Goal: Transaction & Acquisition: Purchase product/service

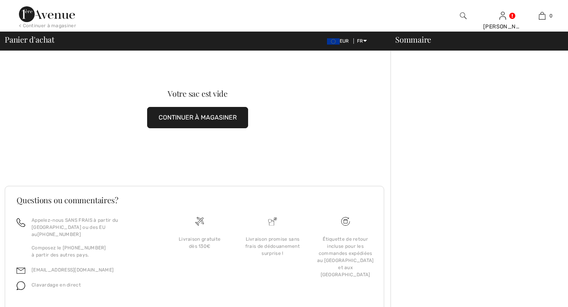
click at [232, 119] on button "CONTINUER À MAGASINER" at bounding box center [197, 117] width 101 height 21
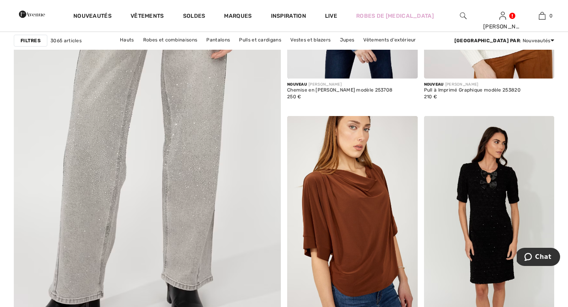
scroll to position [2086, 0]
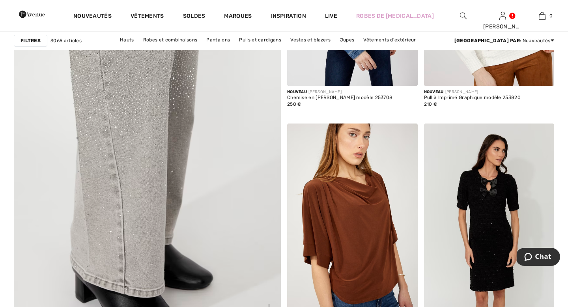
click at [132, 72] on img at bounding box center [147, 131] width 320 height 481
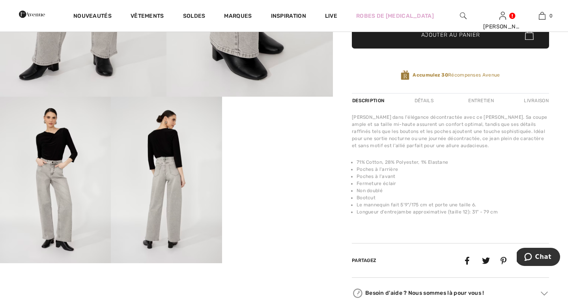
scroll to position [236, 0]
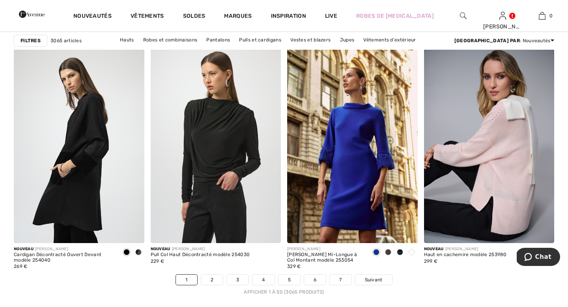
scroll to position [3421, 0]
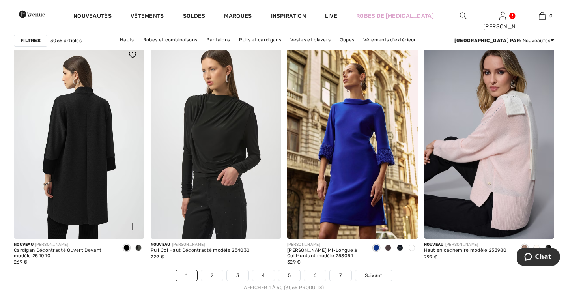
click at [74, 205] on img at bounding box center [79, 141] width 131 height 196
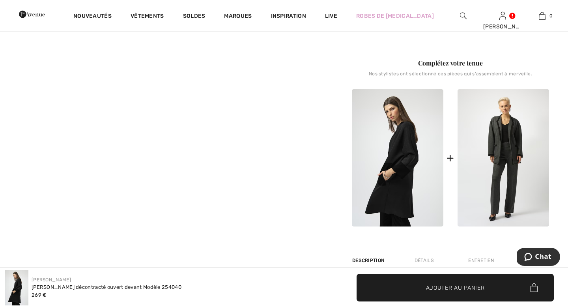
scroll to position [305, 0]
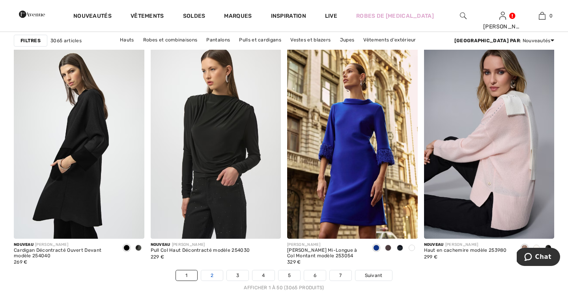
click at [215, 274] on link "2" at bounding box center [212, 275] width 22 height 10
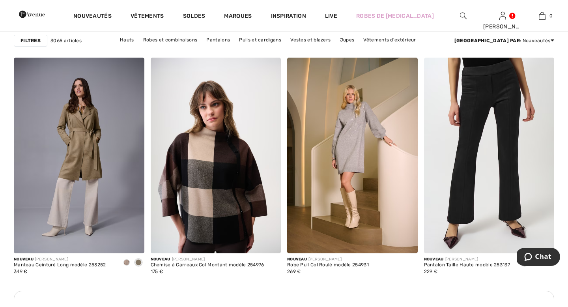
scroll to position [785, 0]
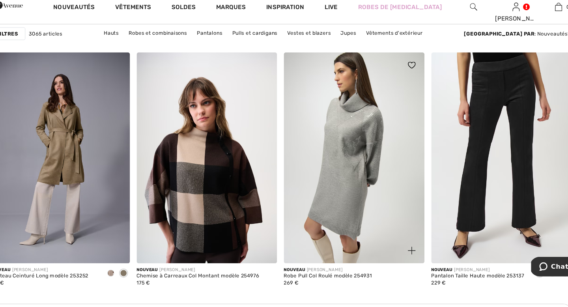
click at [354, 149] on img at bounding box center [352, 156] width 131 height 196
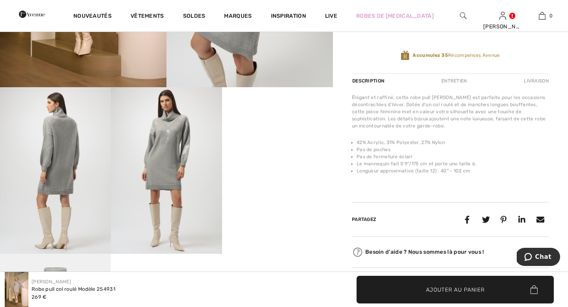
scroll to position [245, 0]
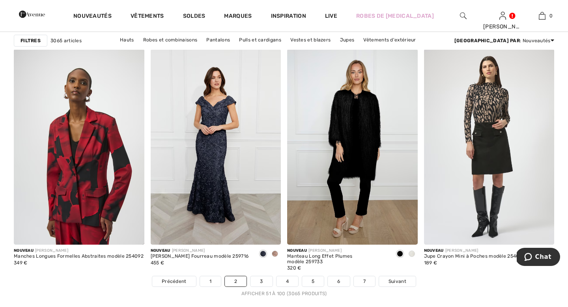
scroll to position [3410, 0]
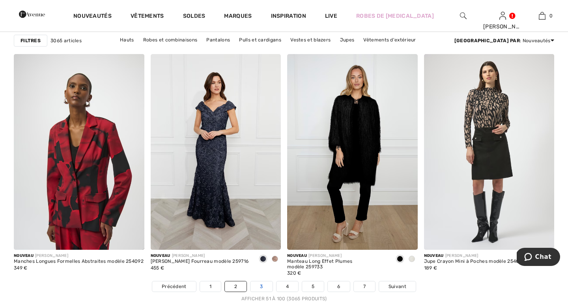
click at [263, 289] on link "3" at bounding box center [261, 286] width 22 height 10
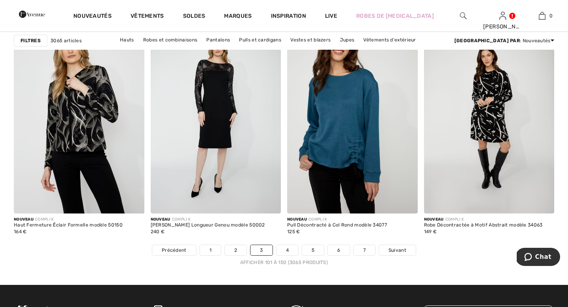
scroll to position [3438, 0]
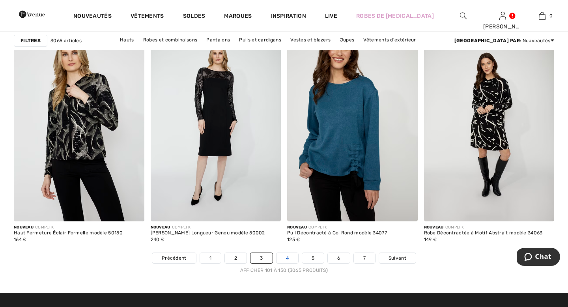
click at [288, 259] on link "4" at bounding box center [287, 258] width 22 height 10
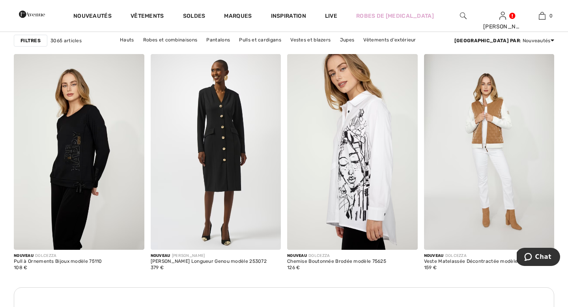
scroll to position [2624, 0]
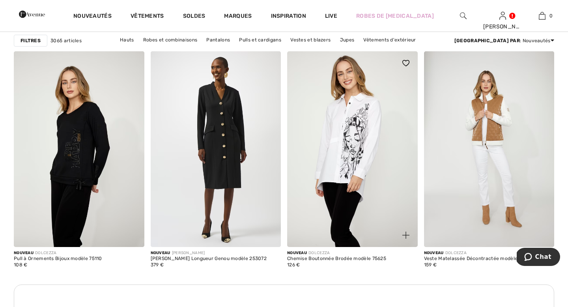
click at [328, 206] on img at bounding box center [352, 149] width 131 height 196
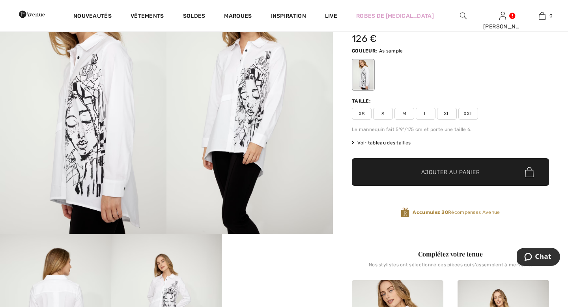
scroll to position [95, 0]
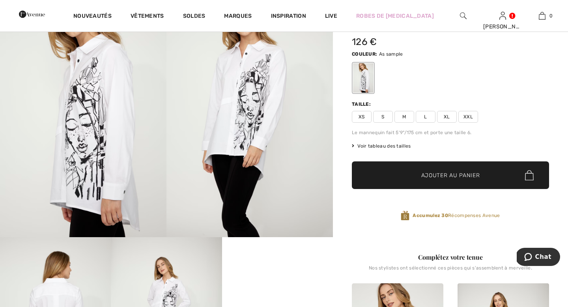
click at [61, 130] on img at bounding box center [83, 112] width 166 height 250
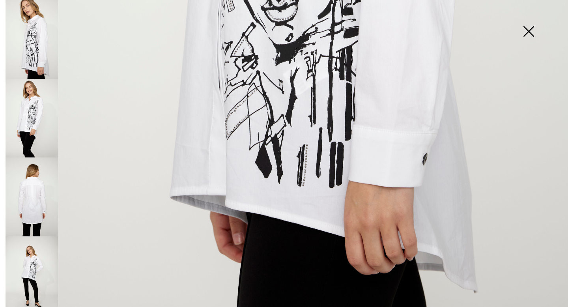
scroll to position [545, 0]
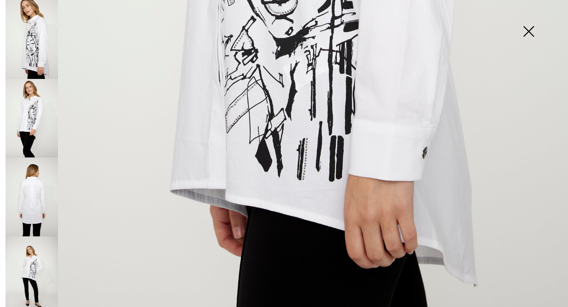
click at [35, 192] on img at bounding box center [32, 196] width 52 height 79
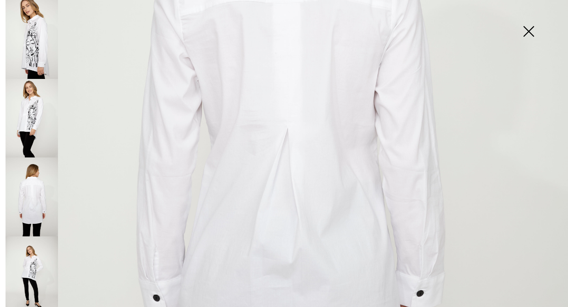
scroll to position [296, 0]
click at [35, 269] on img at bounding box center [32, 275] width 52 height 79
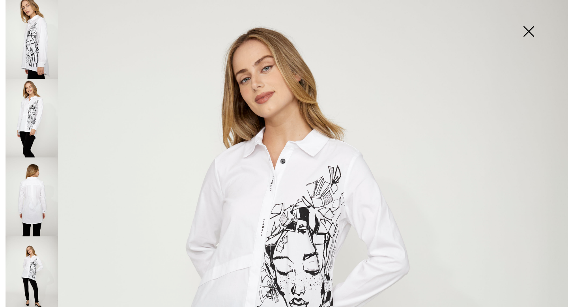
scroll to position [60, 0]
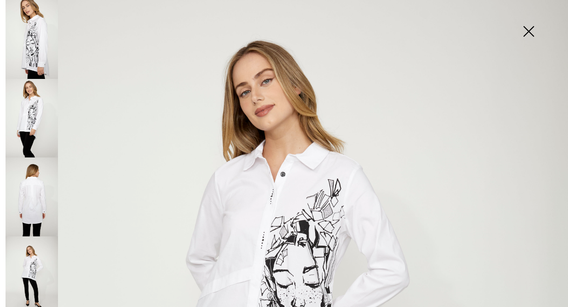
click at [527, 29] on img at bounding box center [528, 32] width 39 height 41
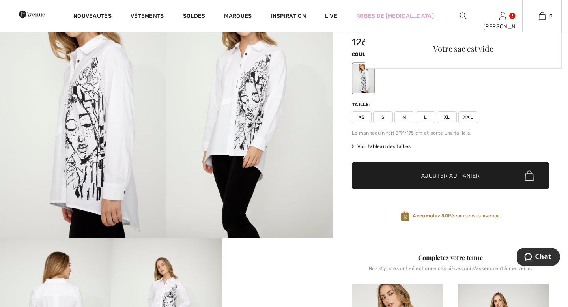
click at [510, 110] on div "Votre sac est vide" at bounding box center [463, 102] width 197 height 140
click at [446, 118] on div "Votre sac est vide" at bounding box center [463, 102] width 197 height 140
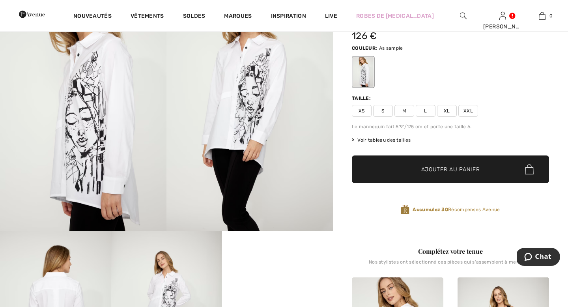
scroll to position [77, 0]
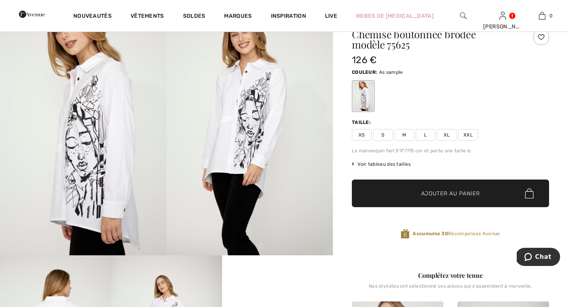
click at [432, 197] on span "Ajouter au panier" at bounding box center [450, 193] width 59 height 8
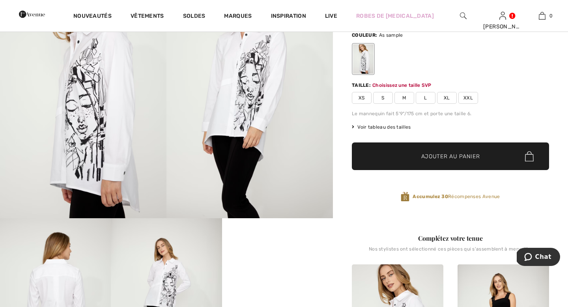
scroll to position [133, 0]
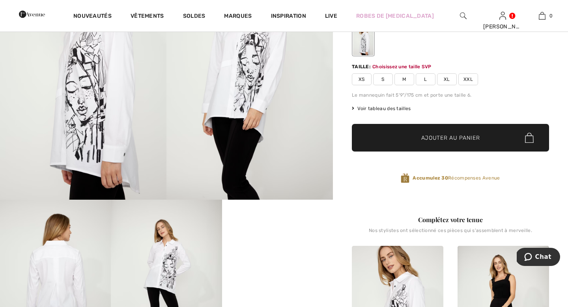
click at [446, 78] on span "XL" at bounding box center [447, 79] width 20 height 12
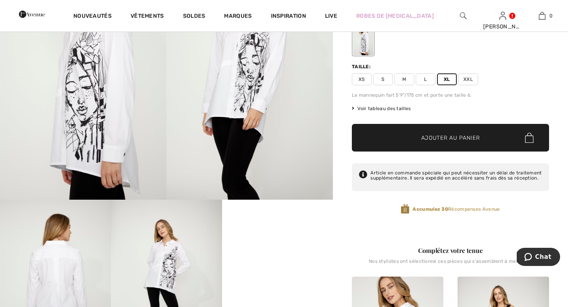
click at [435, 136] on span "Ajouter au panier" at bounding box center [450, 138] width 59 height 8
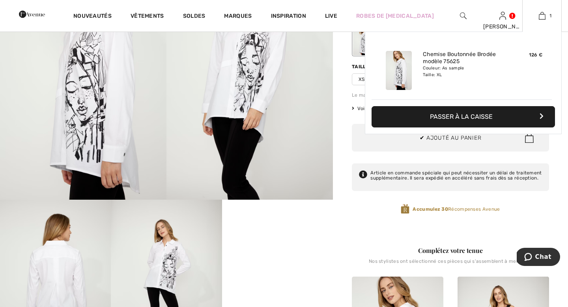
click at [434, 118] on button "Passer à la caisse" at bounding box center [463, 116] width 183 height 21
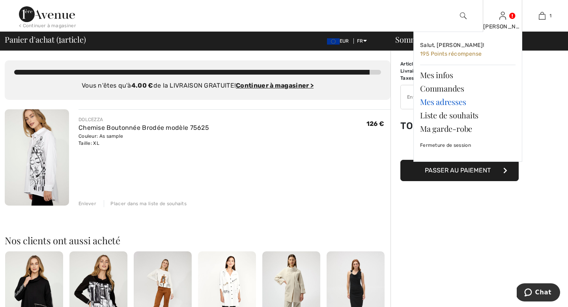
click at [452, 99] on link "Mes adresses" at bounding box center [467, 101] width 95 height 13
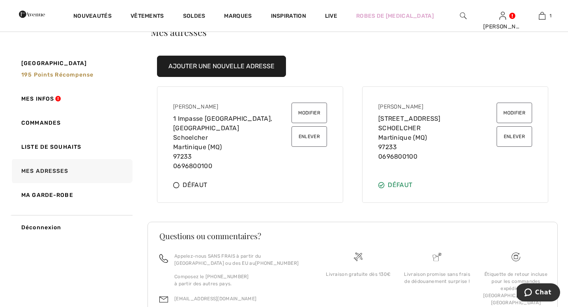
scroll to position [38, 0]
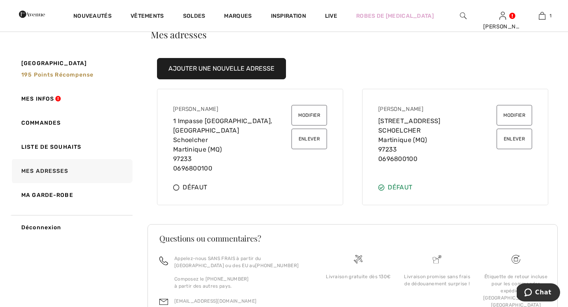
click at [236, 67] on button "Ajouter une nouvelle adresse" at bounding box center [221, 68] width 129 height 21
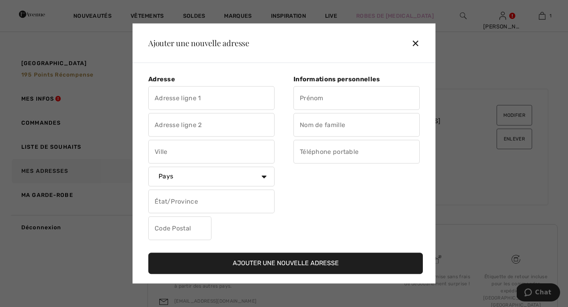
click at [235, 97] on input "text" at bounding box center [211, 98] width 126 height 24
type input "8 rue du Chapon"
click at [335, 99] on input "text" at bounding box center [356, 98] width 126 height 24
type input "Amandine"
click at [313, 131] on input "text" at bounding box center [356, 125] width 126 height 24
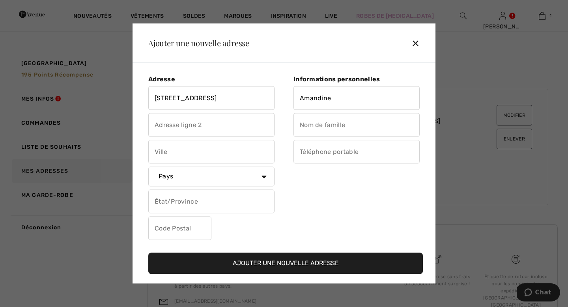
click at [313, 129] on input "text" at bounding box center [356, 125] width 126 height 24
type input "MARIE-JOSEPH"
click at [171, 156] on input "text" at bounding box center [211, 152] width 126 height 24
type input "STRASBOURG"
select select "FR"
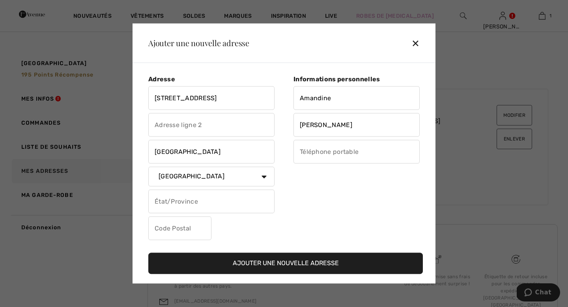
type input "67000"
type input "0623171797"
click at [207, 200] on input "text" at bounding box center [211, 202] width 126 height 24
click at [295, 219] on div "Informations personnelles Amandine MARIE-JOSEPH 0623171797" at bounding box center [352, 159] width 136 height 168
click at [288, 260] on button "Ajouter une nouvelle adresse" at bounding box center [285, 263] width 275 height 21
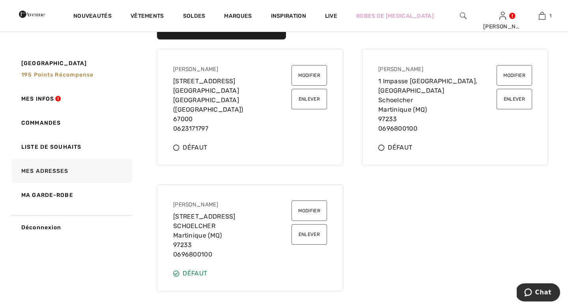
scroll to position [78, 0]
click at [313, 73] on button "Modifier" at bounding box center [308, 74] width 35 height 21
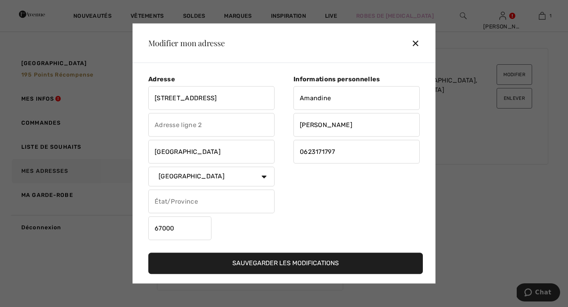
click at [311, 125] on input "Marie-Joseph" at bounding box center [356, 125] width 126 height 24
click at [333, 123] on input "MARIE-Joseph" at bounding box center [356, 125] width 126 height 24
type input "MARIE-JOSEPH"
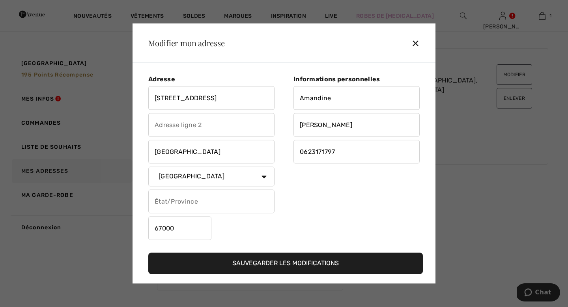
click at [293, 210] on div "Informations personnelles Amandine MARIE-JOSEPH 0623171797" at bounding box center [352, 159] width 136 height 168
click at [291, 265] on button "Sauvegarder les modifications" at bounding box center [285, 263] width 275 height 21
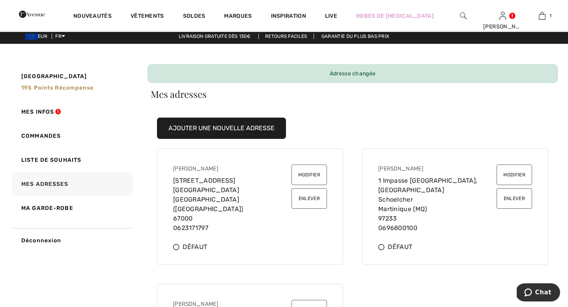
scroll to position [0, 0]
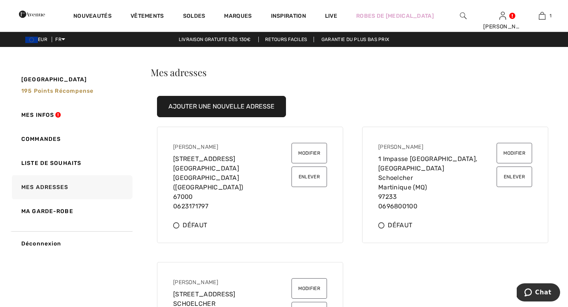
click at [318, 148] on button "Modifier" at bounding box center [308, 153] width 35 height 21
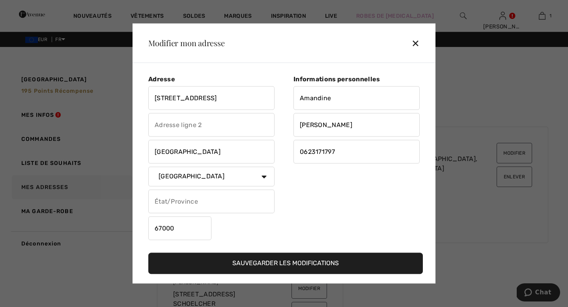
click at [415, 43] on div "✕" at bounding box center [418, 43] width 15 height 17
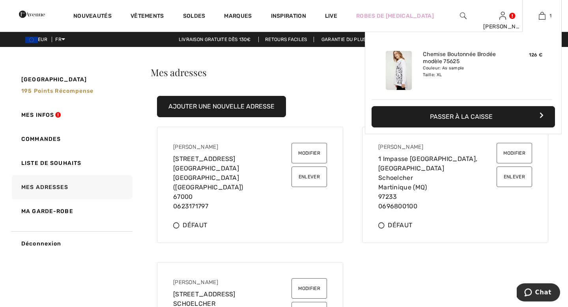
click at [479, 117] on button "Passer à la caisse" at bounding box center [463, 116] width 183 height 21
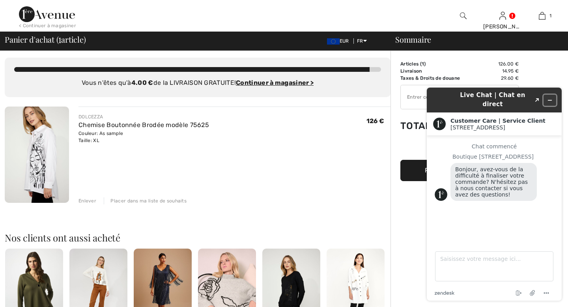
click at [550, 100] on icon "Réduire le widget" at bounding box center [550, 100] width 4 height 0
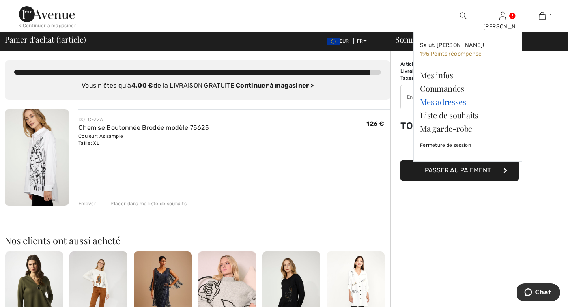
click at [449, 101] on link "Mes adresses" at bounding box center [467, 101] width 95 height 13
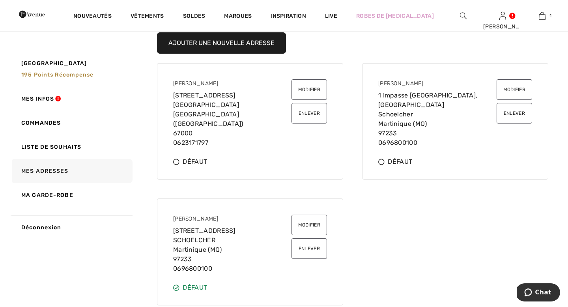
scroll to position [63, 0]
click at [178, 160] on icon at bounding box center [176, 162] width 6 height 6
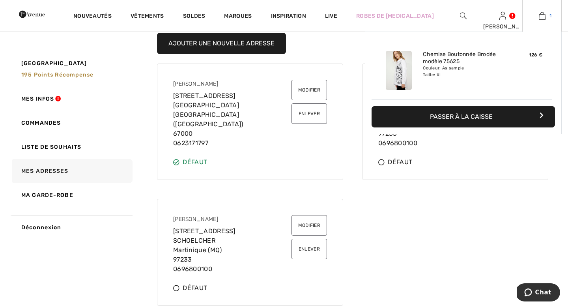
click at [540, 17] on img at bounding box center [542, 15] width 7 height 9
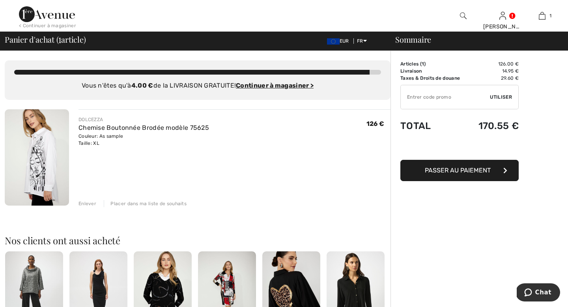
click at [437, 174] on button "Passer au paiement" at bounding box center [459, 170] width 118 height 21
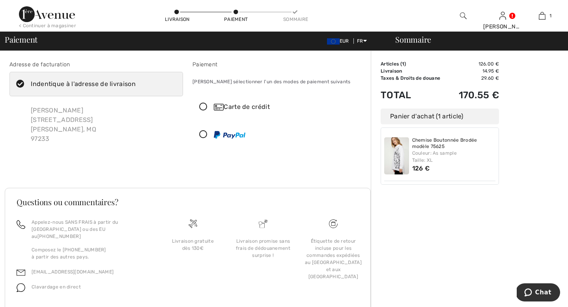
click at [19, 82] on icon at bounding box center [20, 84] width 21 height 8
click at [136, 82] on input "Indentique à l'adresse de livraison" at bounding box center [138, 84] width 5 height 24
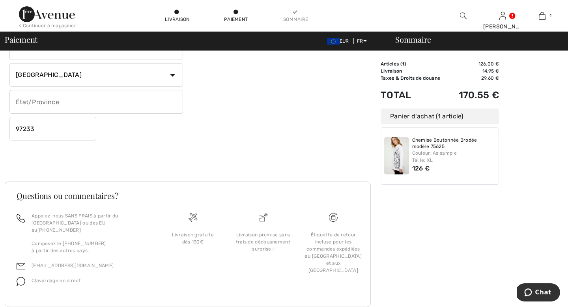
scroll to position [202, 0]
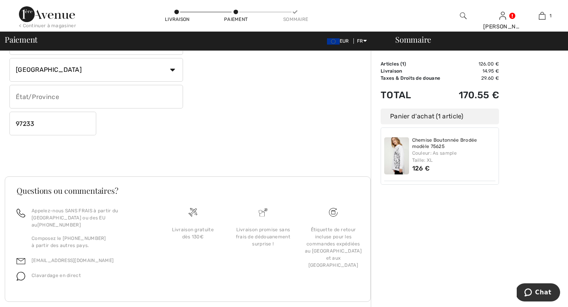
checkbox input "false"
click at [172, 66] on select "Pays Canada États-Unis Afghanistan Afrique du Sud Aland Albanie Algérie Allemag…" at bounding box center [96, 70] width 174 height 24
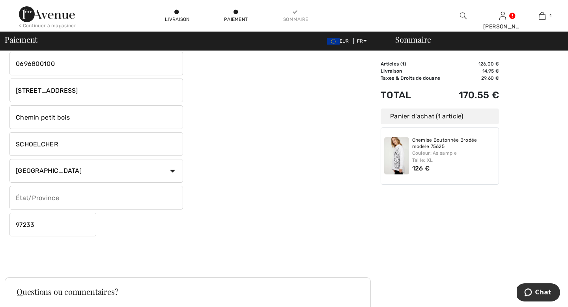
scroll to position [0, 0]
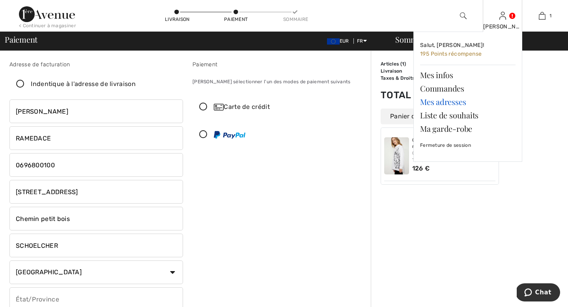
click at [444, 102] on link "Mes adresses" at bounding box center [467, 101] width 95 height 13
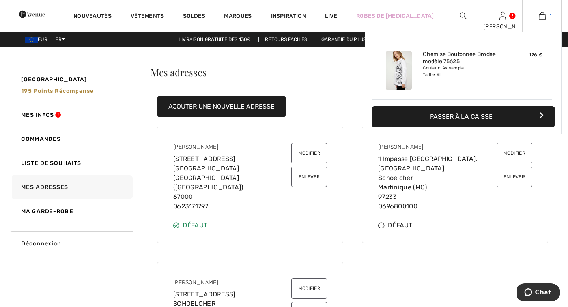
click at [545, 15] on img at bounding box center [542, 15] width 7 height 9
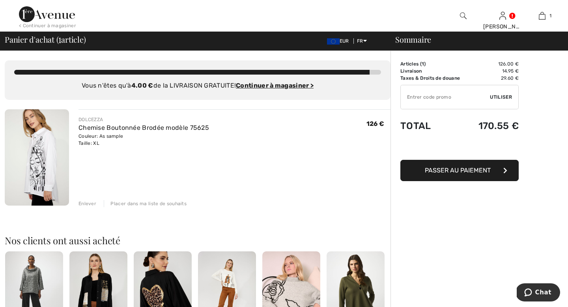
click at [90, 205] on div "Enlever" at bounding box center [87, 203] width 18 height 7
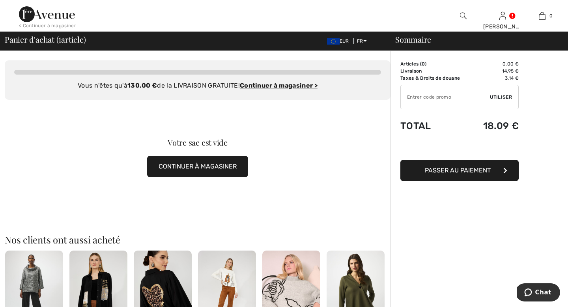
click at [213, 168] on button "CONTINUER À MAGASINER" at bounding box center [197, 166] width 101 height 21
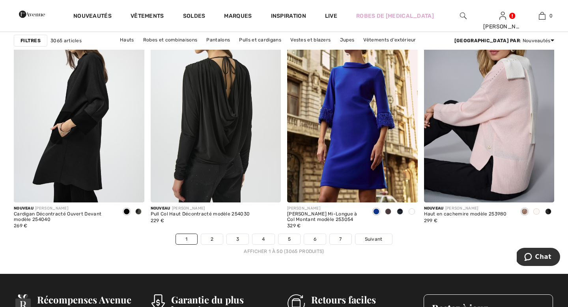
scroll to position [3458, 0]
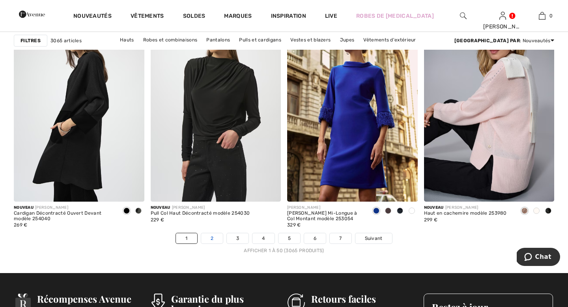
click at [215, 240] on link "2" at bounding box center [212, 238] width 22 height 10
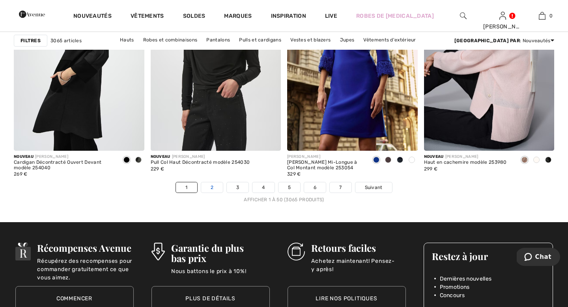
scroll to position [3509, 0]
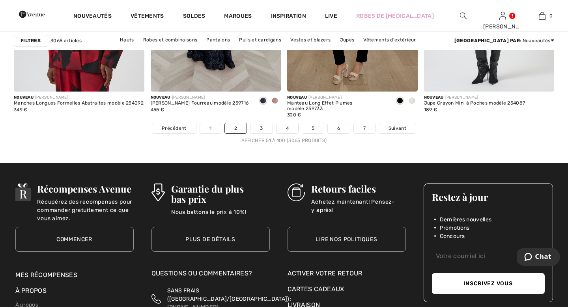
scroll to position [3566, 0]
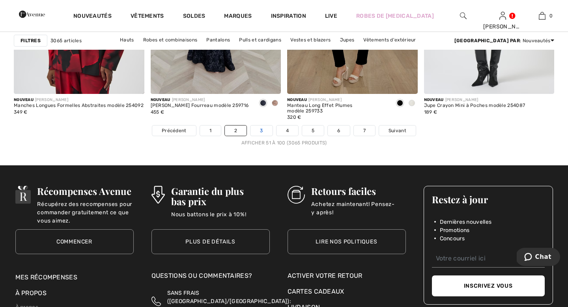
click at [265, 131] on link "3" at bounding box center [261, 130] width 22 height 10
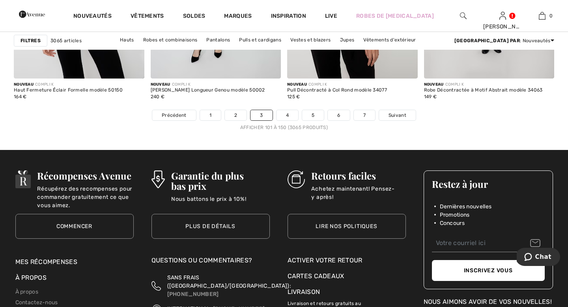
scroll to position [3577, 0]
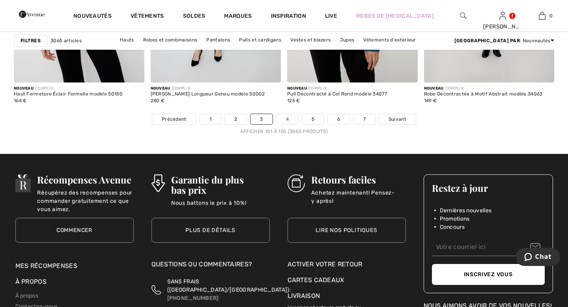
click at [288, 120] on link "4" at bounding box center [287, 119] width 22 height 10
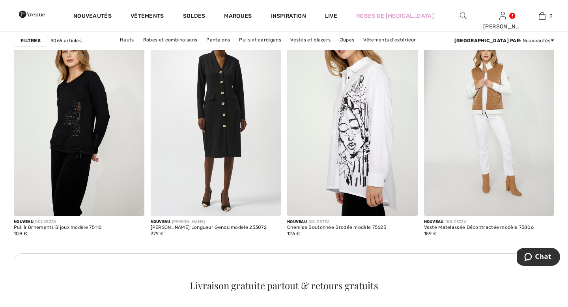
scroll to position [2659, 0]
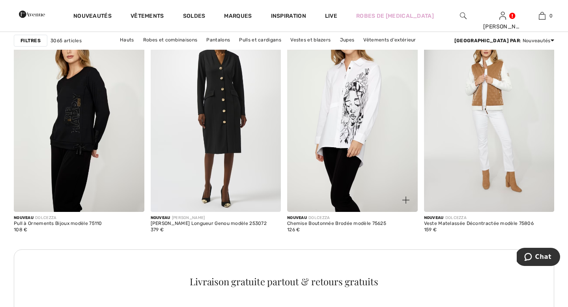
click at [360, 99] on img at bounding box center [352, 114] width 131 height 196
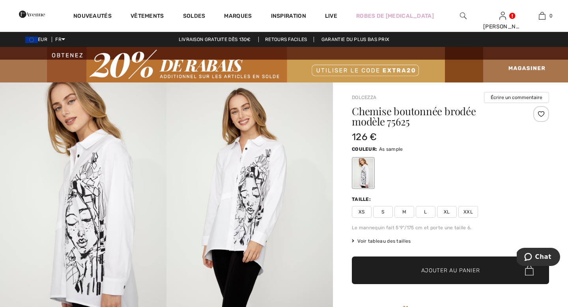
click at [448, 213] on span "XL" at bounding box center [447, 212] width 20 height 12
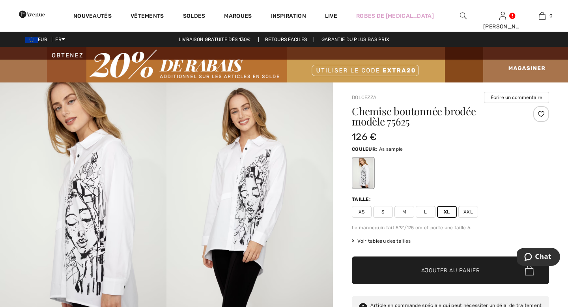
click at [422, 266] on span "Ajouter au panier" at bounding box center [450, 270] width 59 height 8
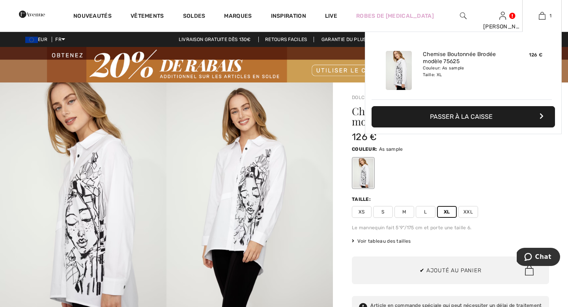
click at [493, 111] on button "Passer à la caisse" at bounding box center [463, 116] width 183 height 21
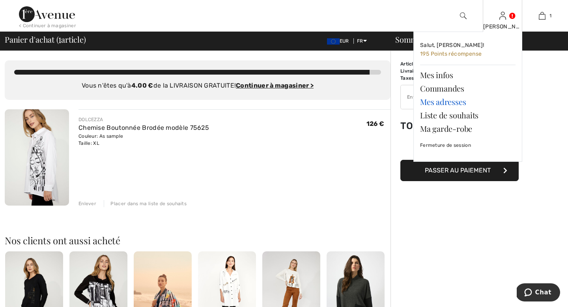
click at [450, 102] on link "Mes adresses" at bounding box center [467, 101] width 95 height 13
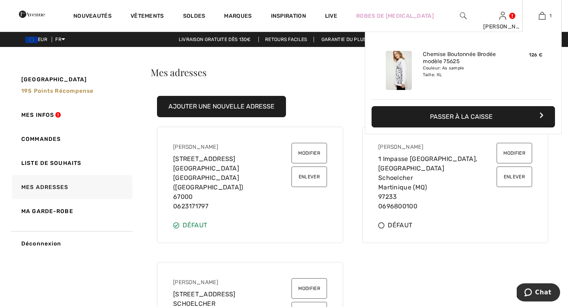
click at [506, 114] on button "Passer à la caisse" at bounding box center [463, 116] width 183 height 21
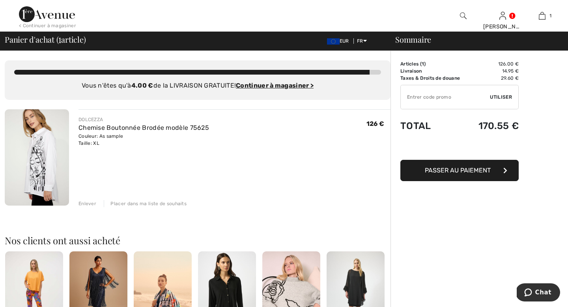
click at [473, 172] on span "Passer au paiement" at bounding box center [458, 169] width 66 height 7
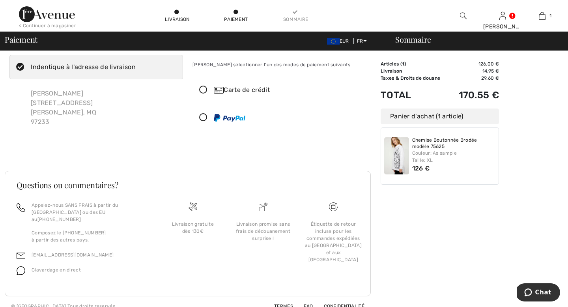
scroll to position [15, 0]
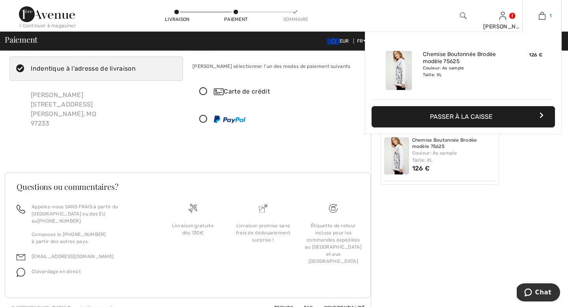
click at [541, 18] on img at bounding box center [542, 15] width 7 height 9
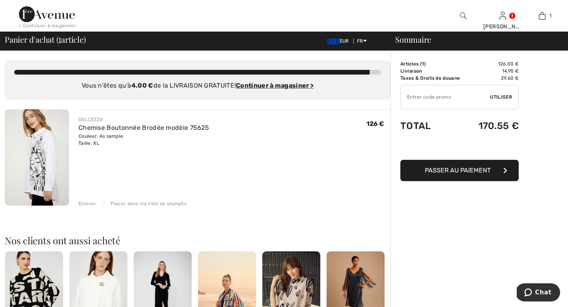
click at [79, 204] on div "Enlever" at bounding box center [87, 203] width 18 height 7
